Goal: Task Accomplishment & Management: Manage account settings

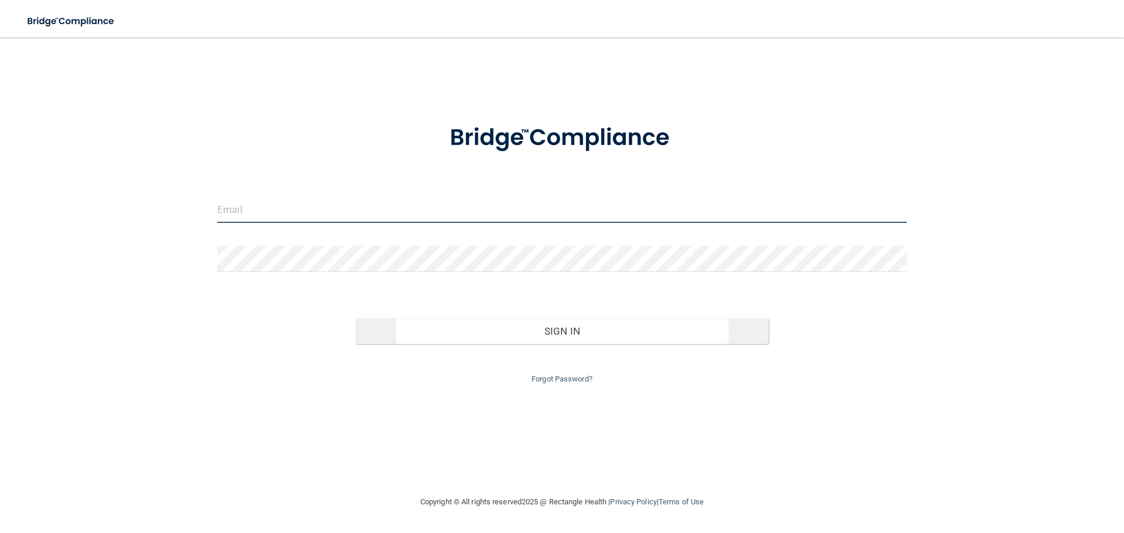
type input "[EMAIL_ADDRESS][DOMAIN_NAME]"
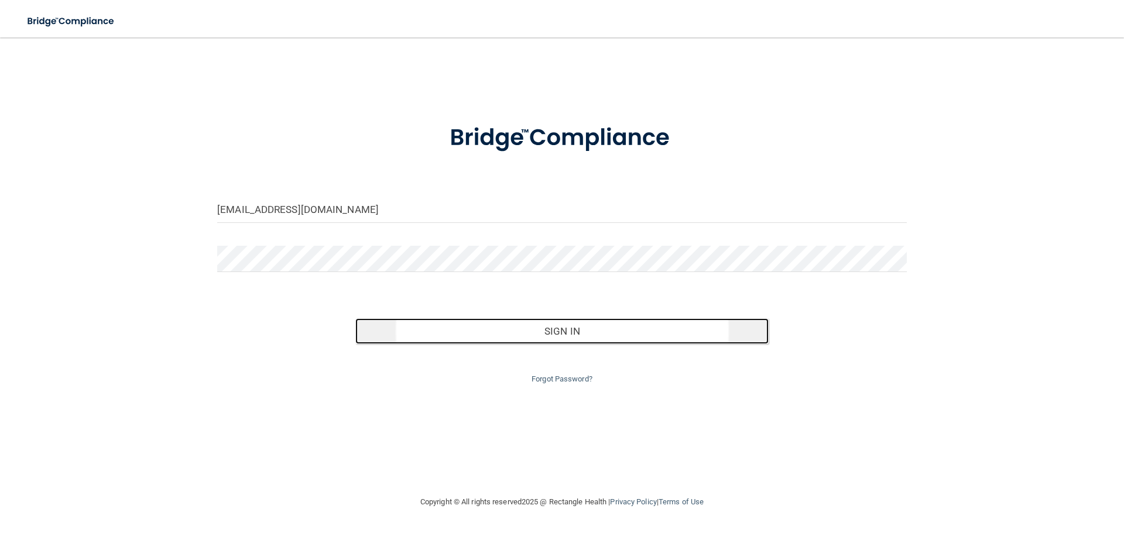
click at [558, 323] on button "Sign In" at bounding box center [562, 331] width 414 height 26
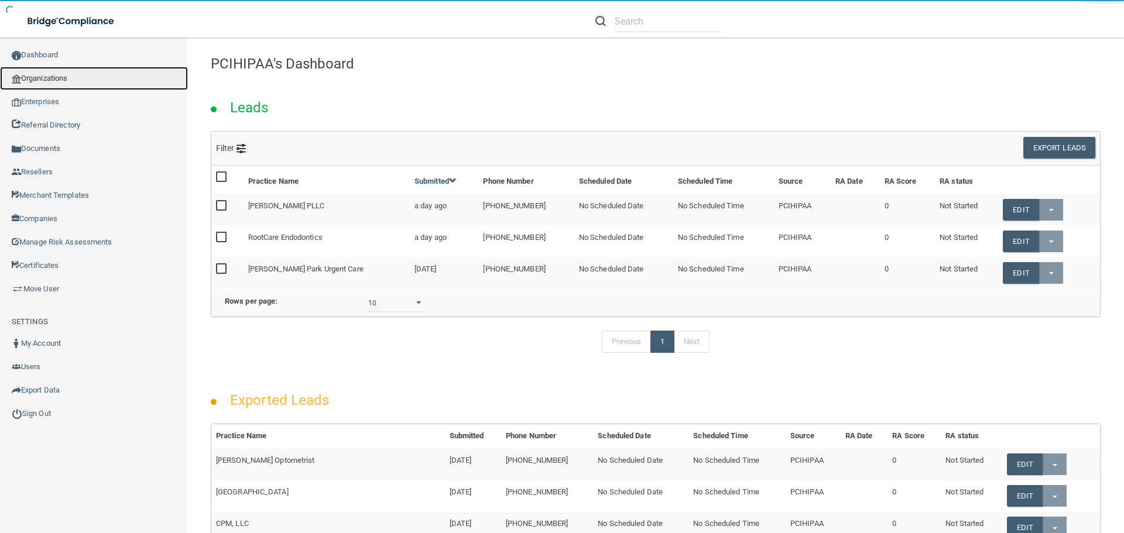
click at [46, 69] on link "Organizations" at bounding box center [94, 78] width 188 height 23
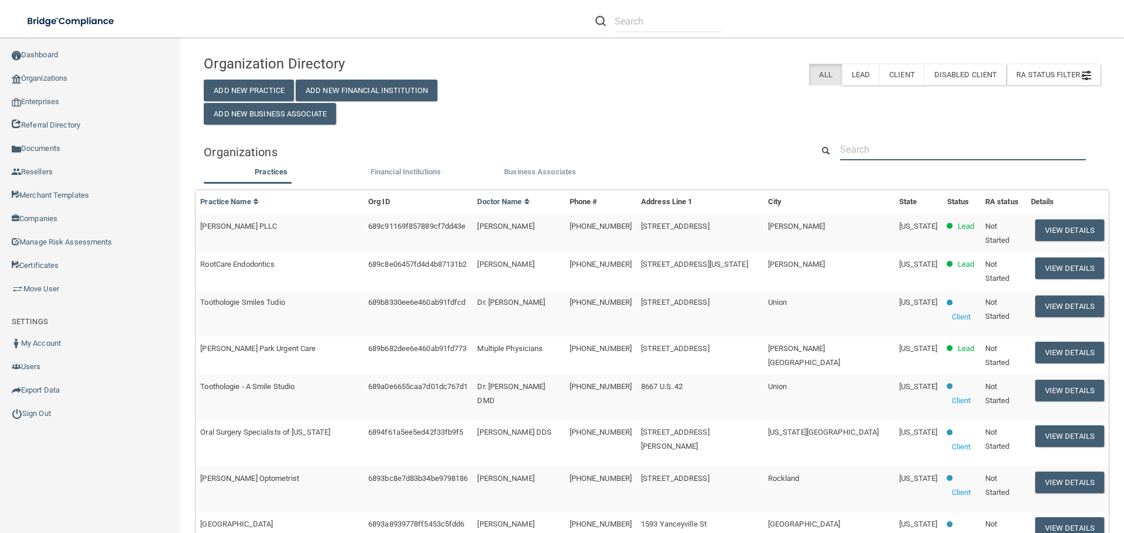
click at [860, 146] on input "text" at bounding box center [963, 150] width 246 height 22
paste input "Lit Dental Esthetics & Implant Center"
type input "Lit Dental Esthetics & Implant Center"
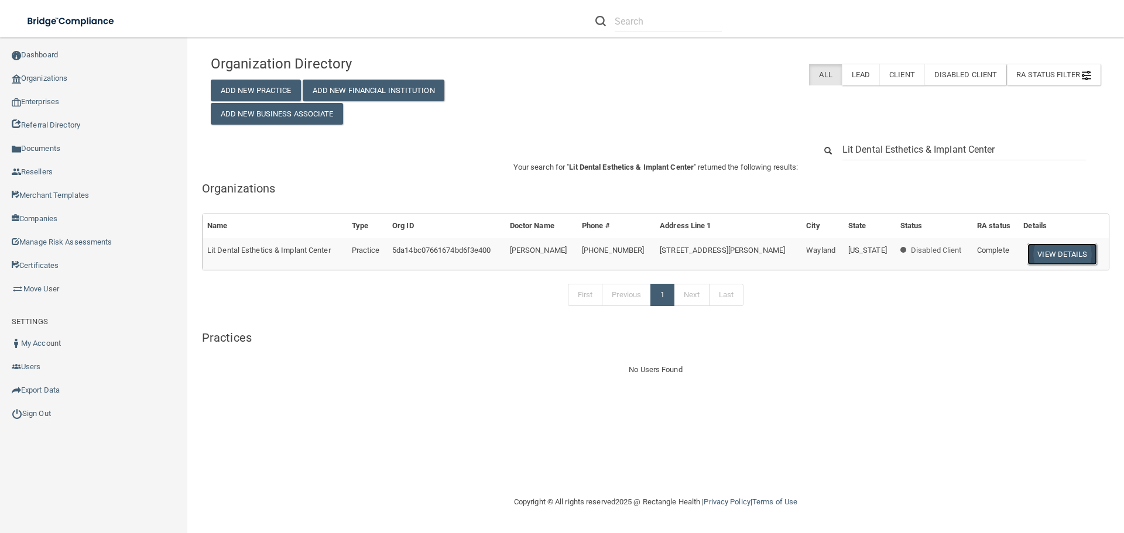
click at [1044, 252] on button "View Details" at bounding box center [1061, 255] width 69 height 22
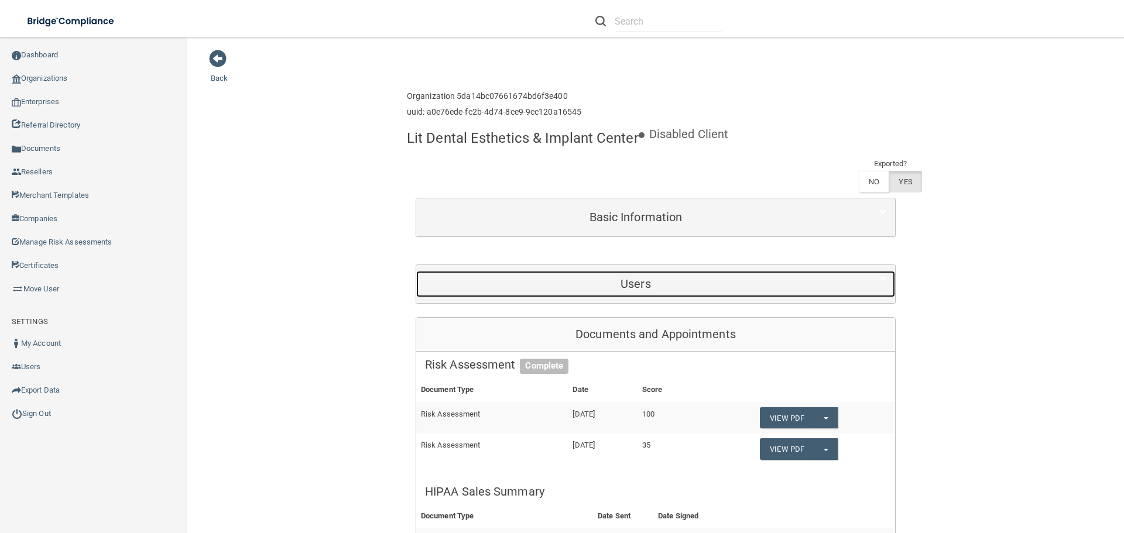
click at [636, 275] on div "Users" at bounding box center [635, 284] width 439 height 26
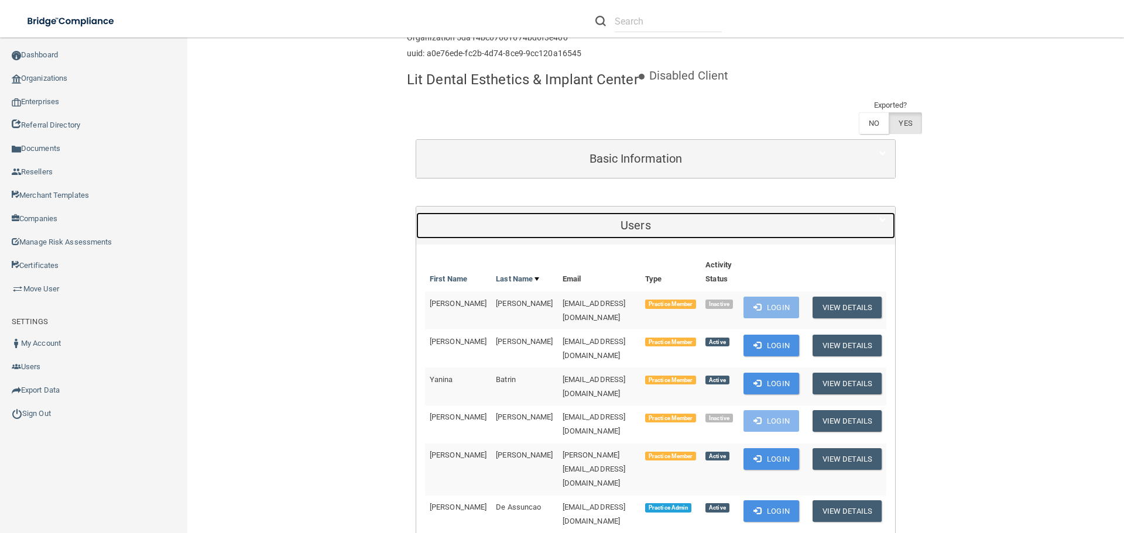
click at [642, 224] on h5 "Users" at bounding box center [636, 225] width 422 height 13
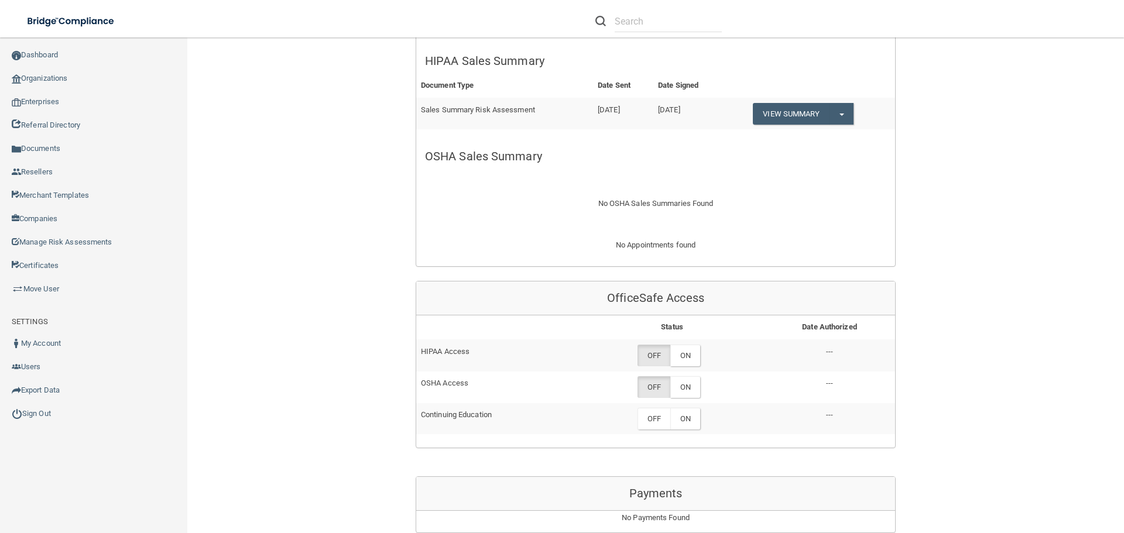
scroll to position [527, 0]
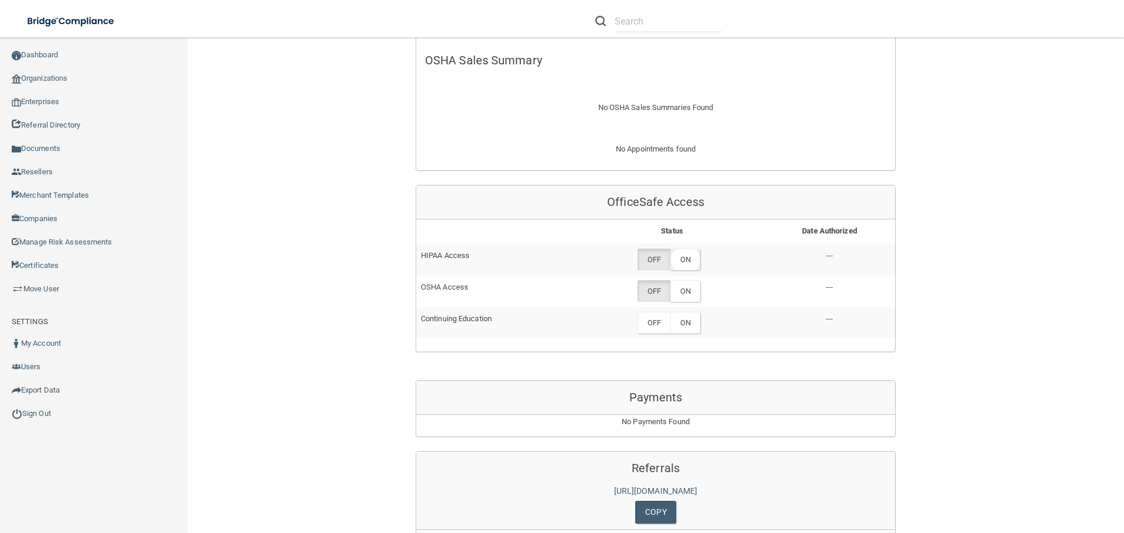
click at [686, 262] on label "ON" at bounding box center [685, 260] width 30 height 22
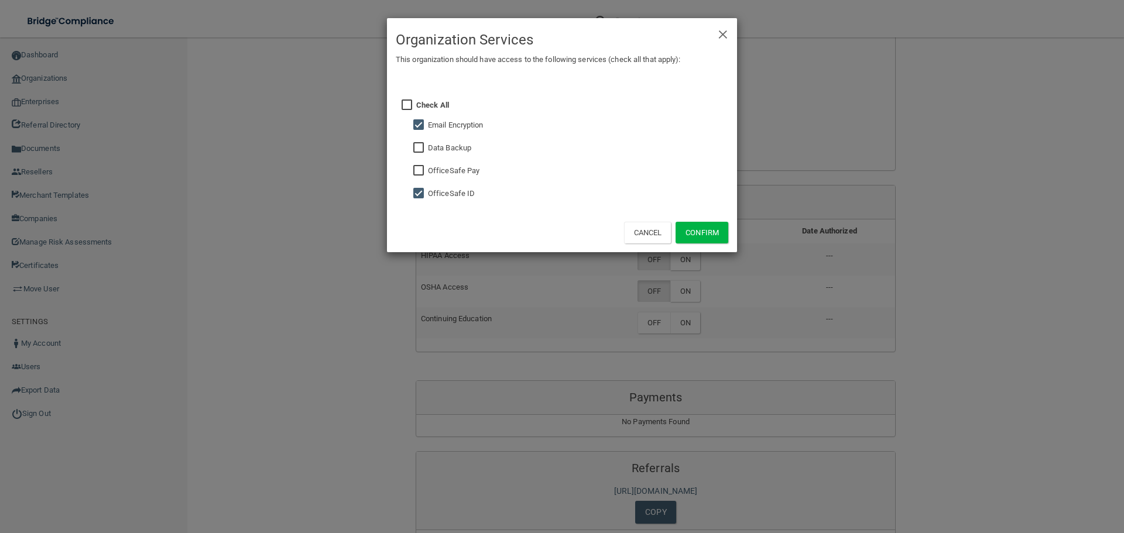
click at [417, 125] on input "checkbox" at bounding box center [419, 125] width 13 height 9
checkbox input "false"
click at [698, 235] on button "Confirm" at bounding box center [702, 233] width 53 height 22
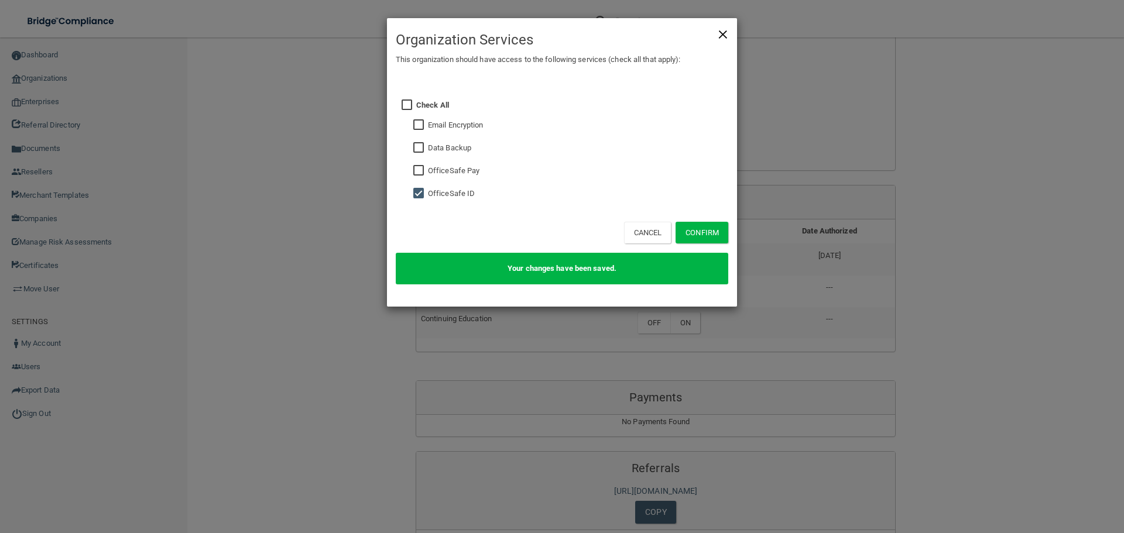
click at [721, 33] on span "×" at bounding box center [723, 32] width 11 height 23
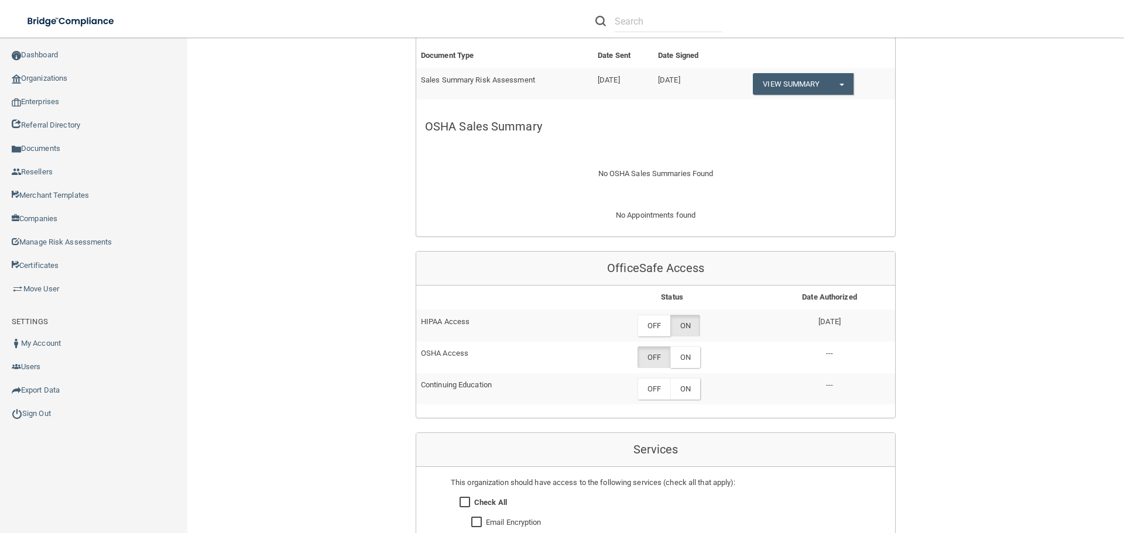
scroll to position [468, 0]
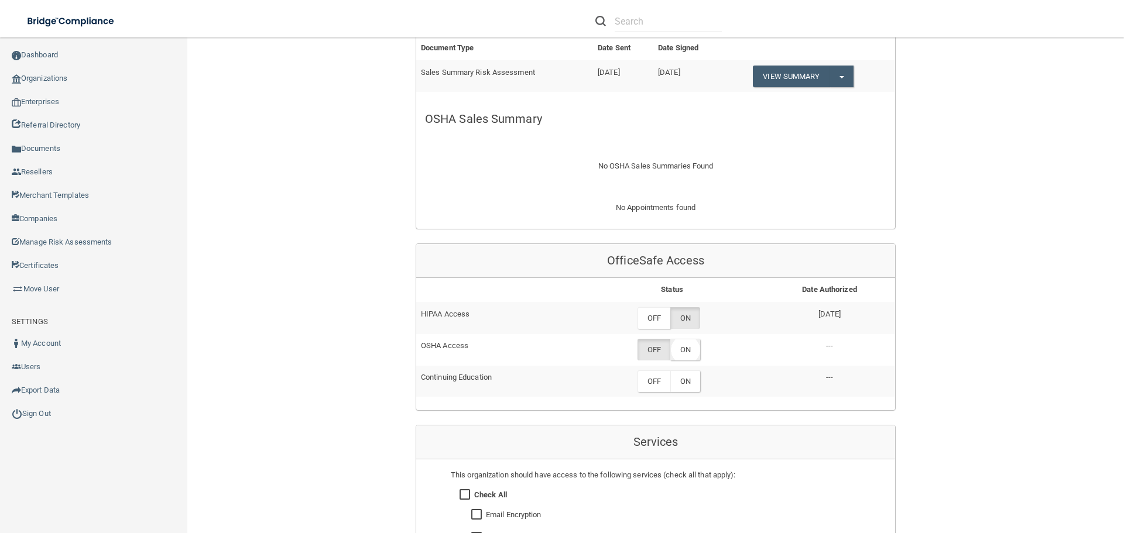
click at [681, 348] on label "ON" at bounding box center [685, 350] width 30 height 22
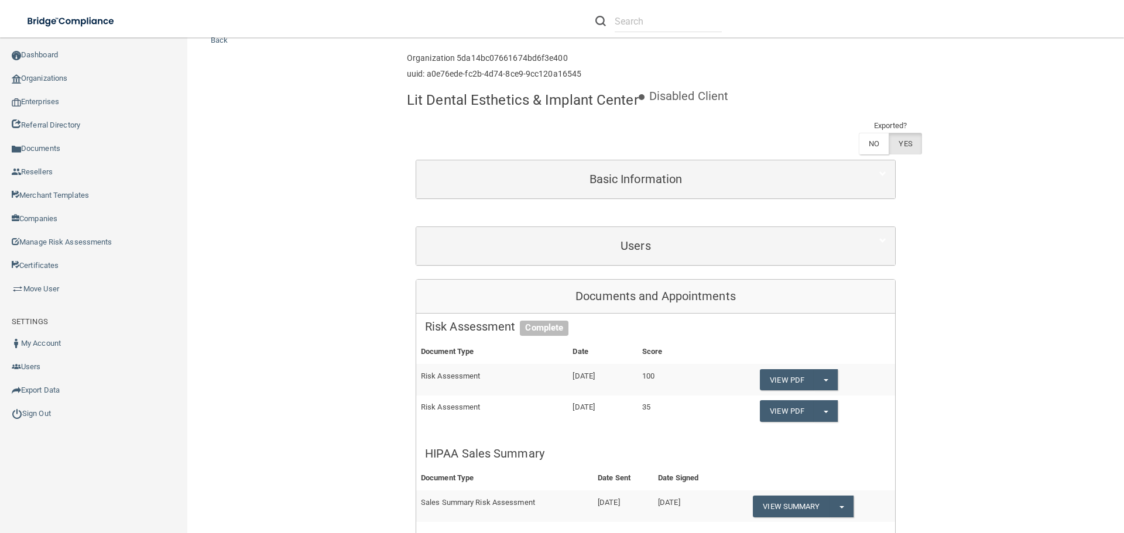
scroll to position [59, 0]
